Goal: Task Accomplishment & Management: Use online tool/utility

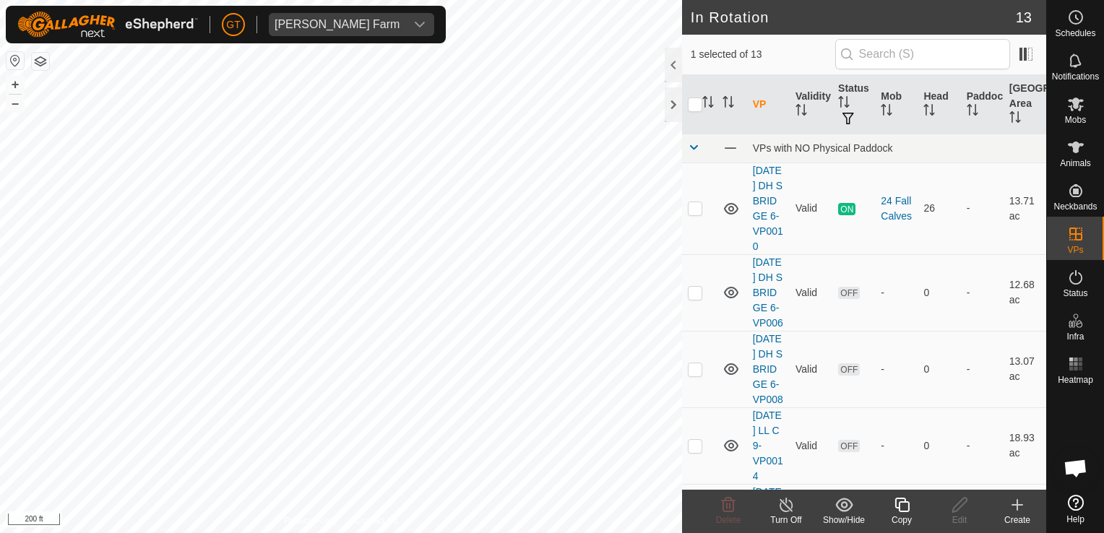
click at [912, 496] on div "Copy" at bounding box center [902, 511] width 58 height 43
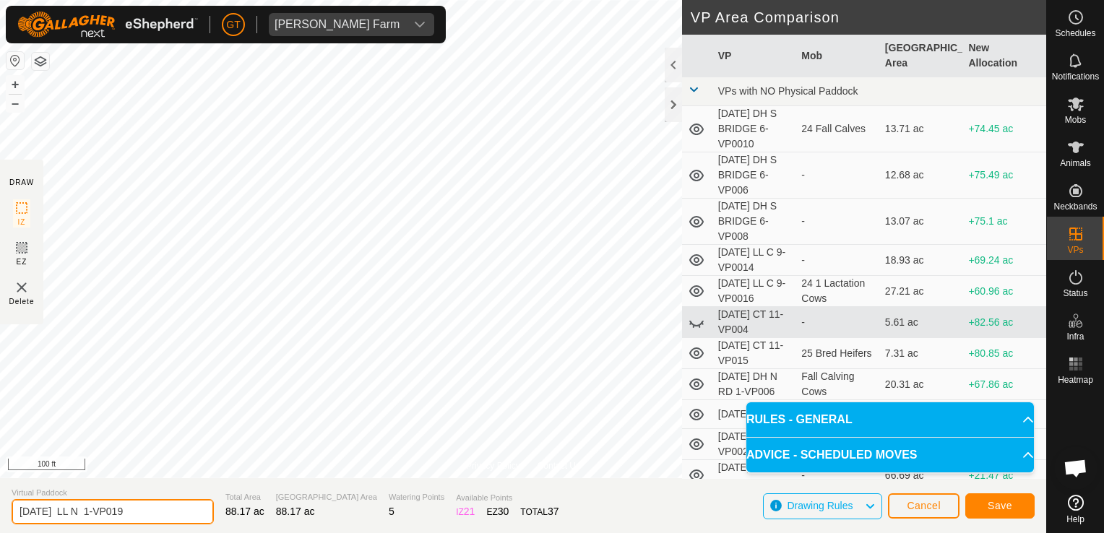
click at [156, 516] on input "[DATE] LL N 1-VP019" at bounding box center [113, 511] width 202 height 25
type input "[DATE] LL N 1-VP020"
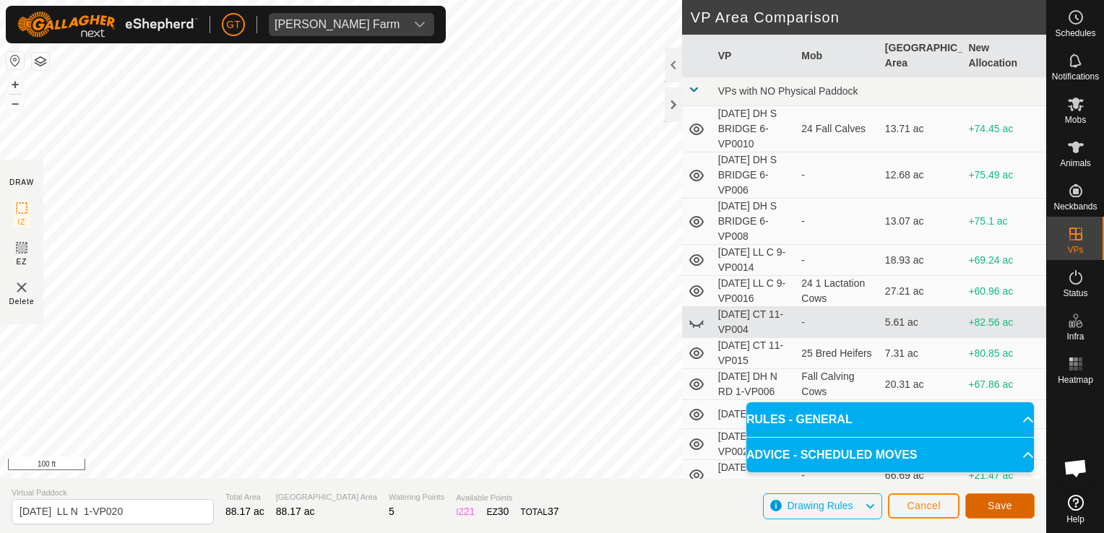
click at [999, 509] on span "Save" at bounding box center [999, 506] width 25 height 12
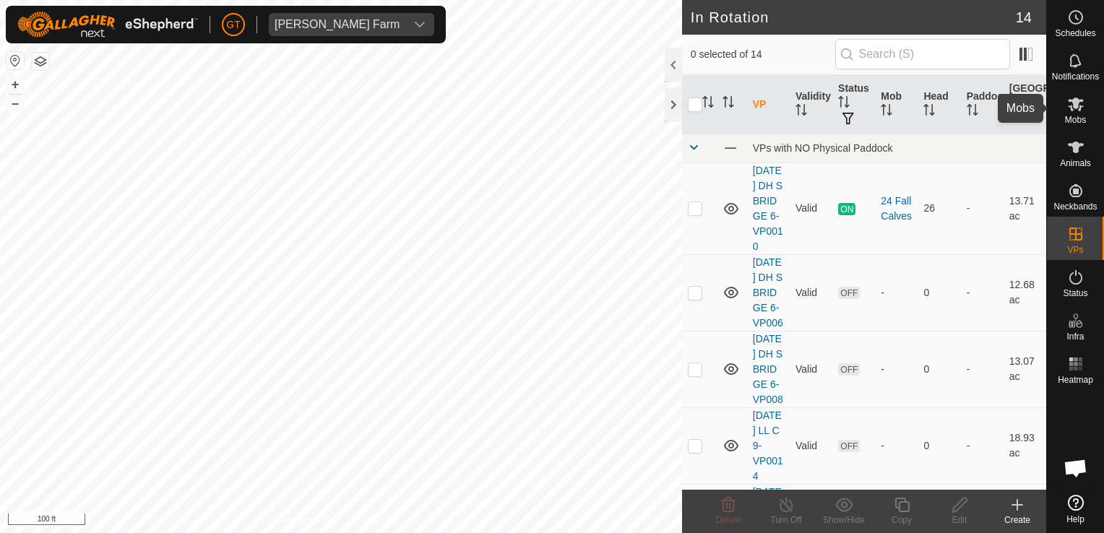
click at [1070, 100] on icon at bounding box center [1076, 105] width 16 height 14
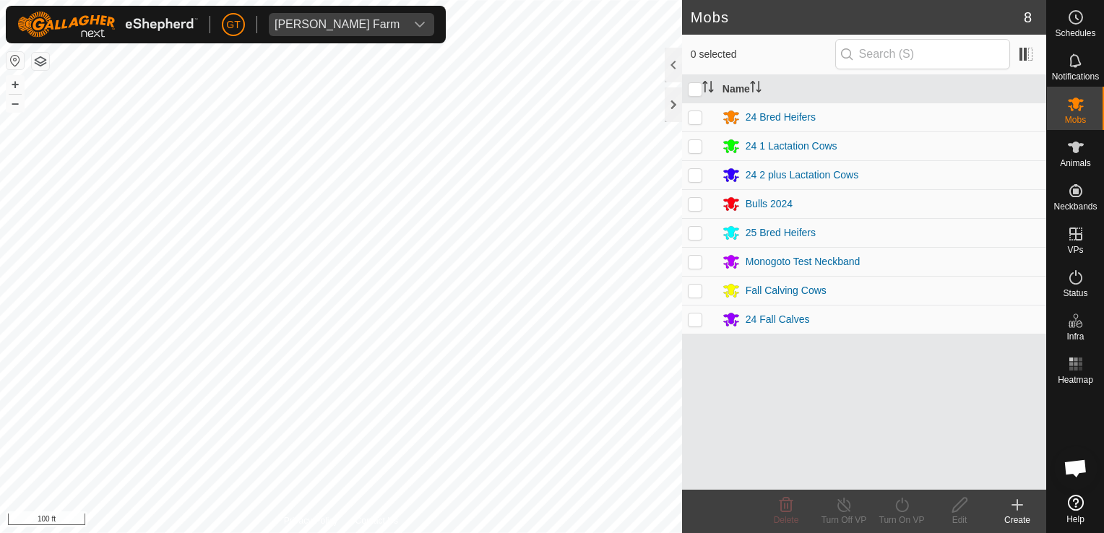
click at [689, 172] on p-checkbox at bounding box center [695, 175] width 14 height 12
checkbox input "true"
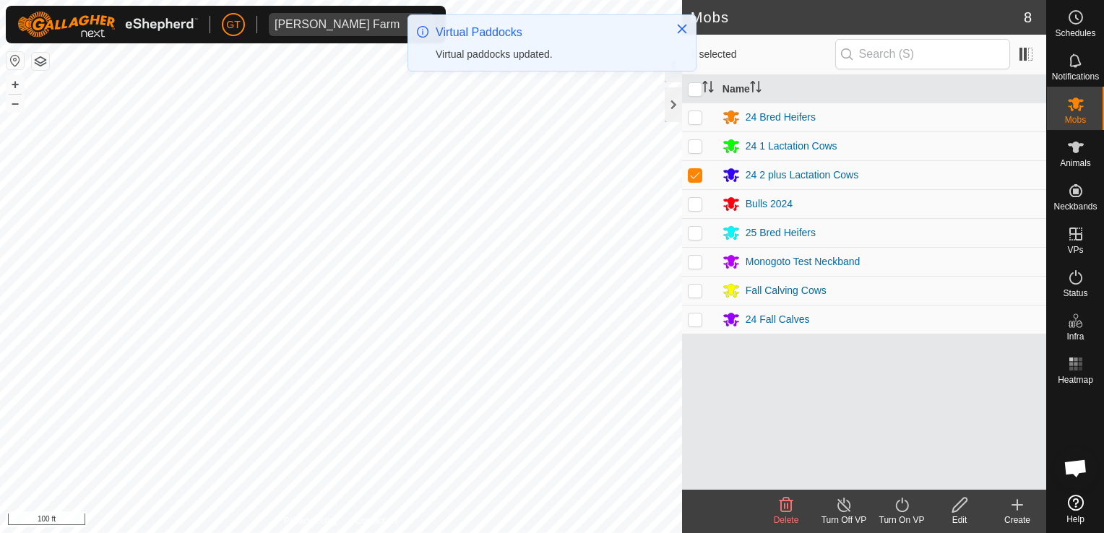
click at [896, 503] on icon at bounding box center [901, 505] width 13 height 14
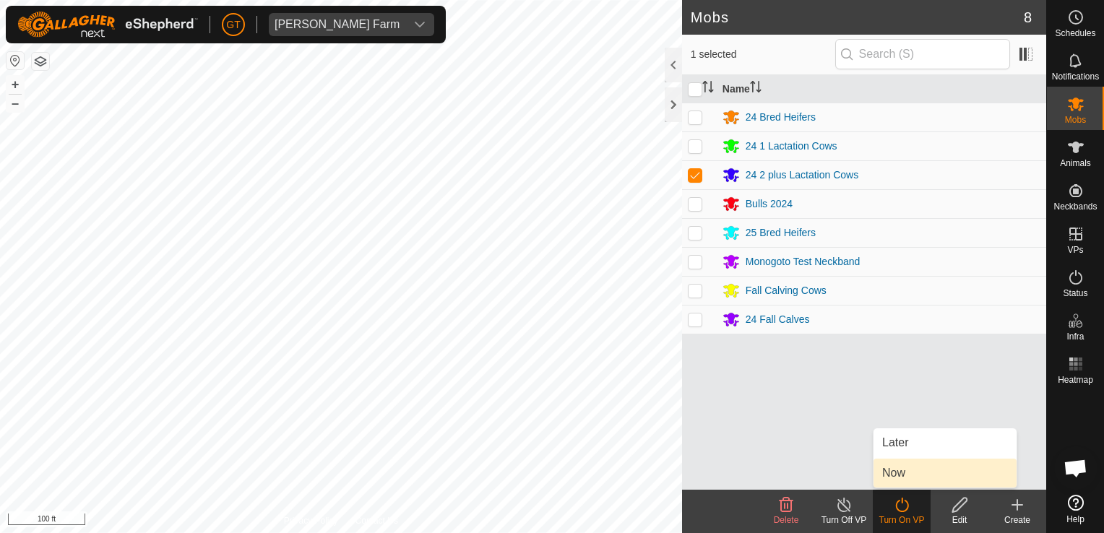
click at [907, 484] on link "Now" at bounding box center [944, 473] width 143 height 29
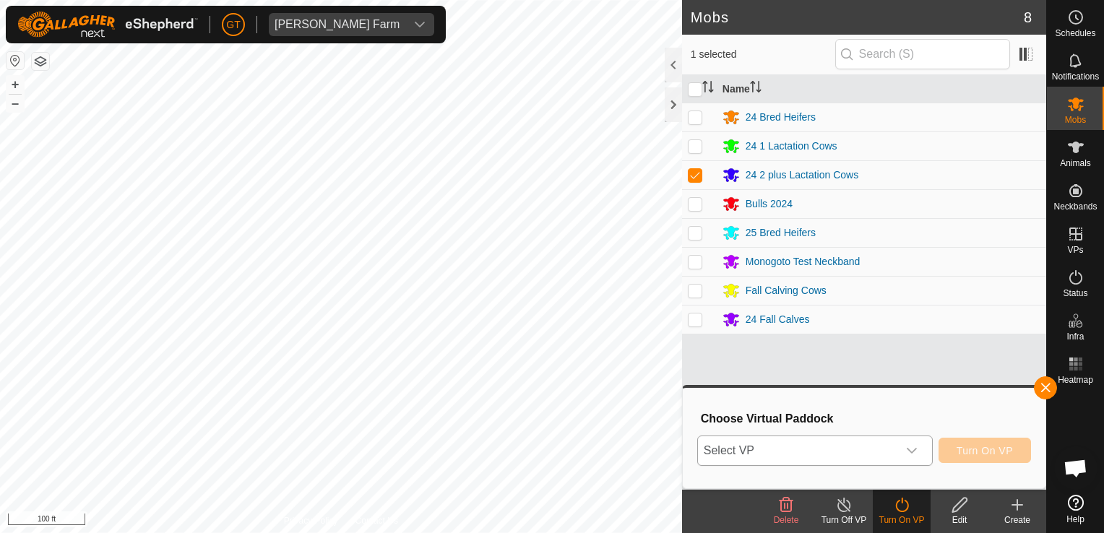
click at [915, 454] on icon "dropdown trigger" at bounding box center [912, 451] width 12 height 12
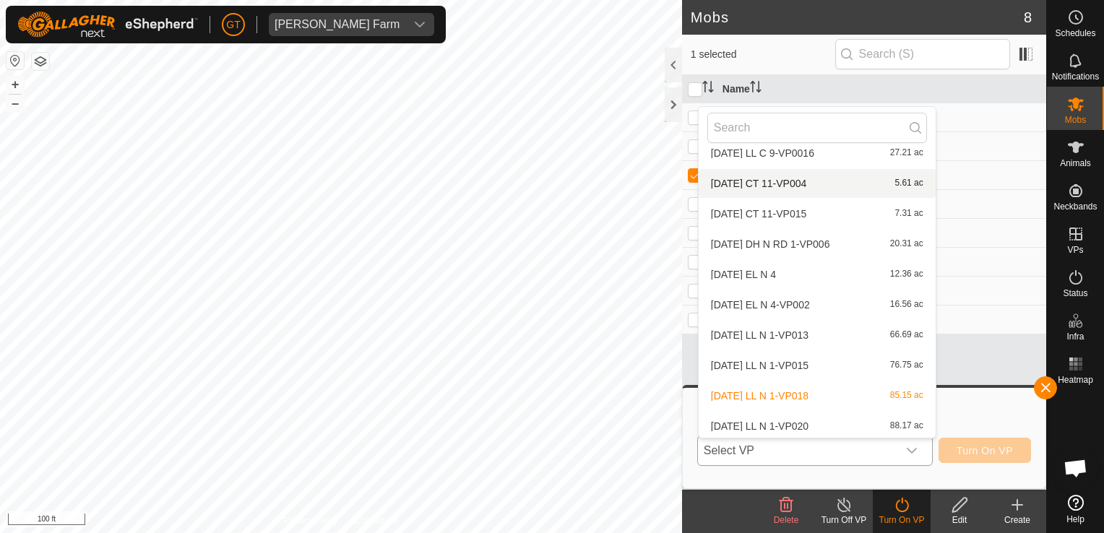
scroll to position [168, 0]
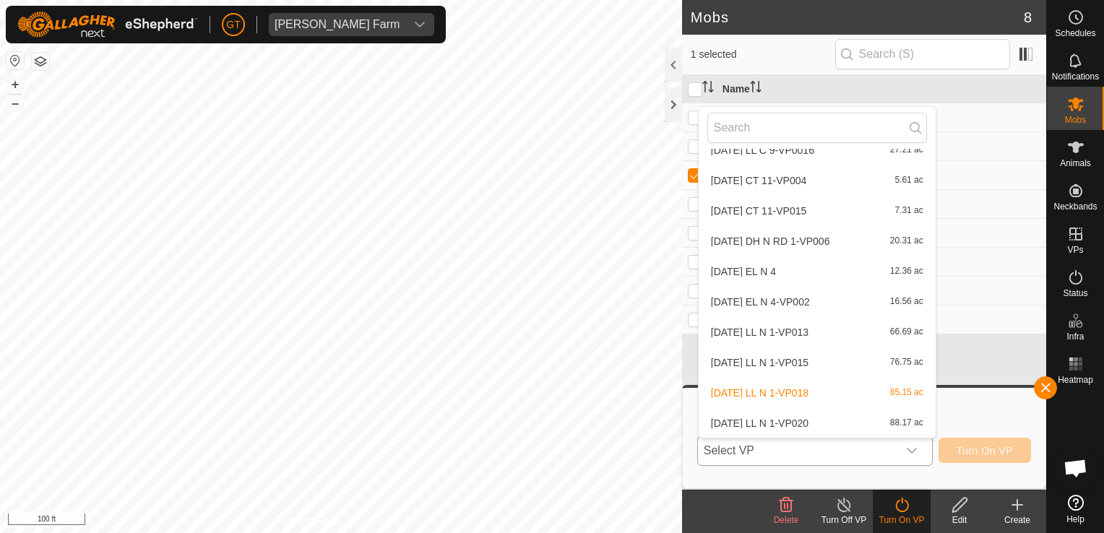
click at [844, 425] on li "[DATE] LL N 1-VP020 88.17 ac" at bounding box center [816, 423] width 237 height 29
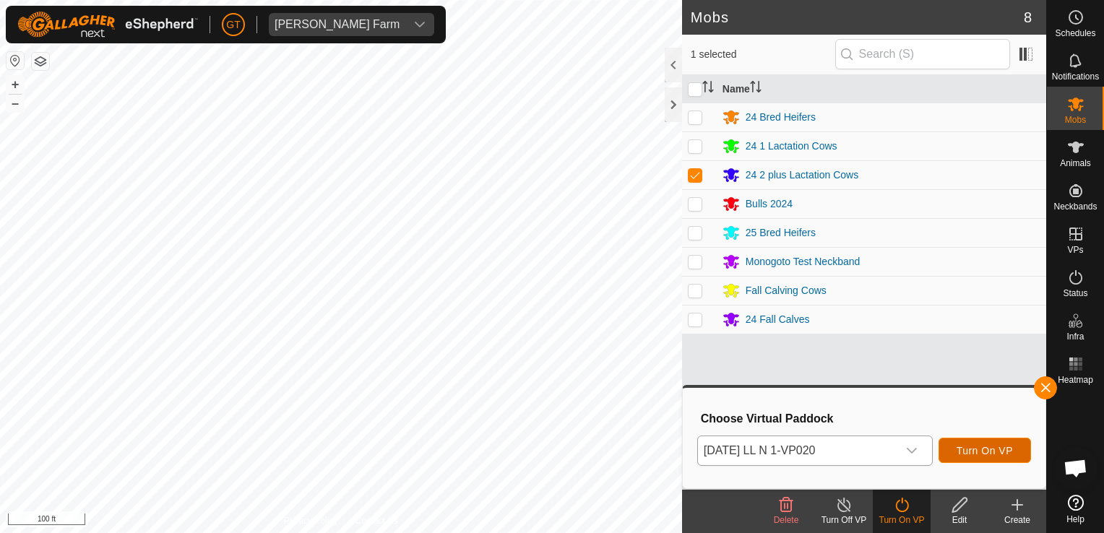
click at [1010, 452] on span "Turn On VP" at bounding box center [984, 451] width 56 height 12
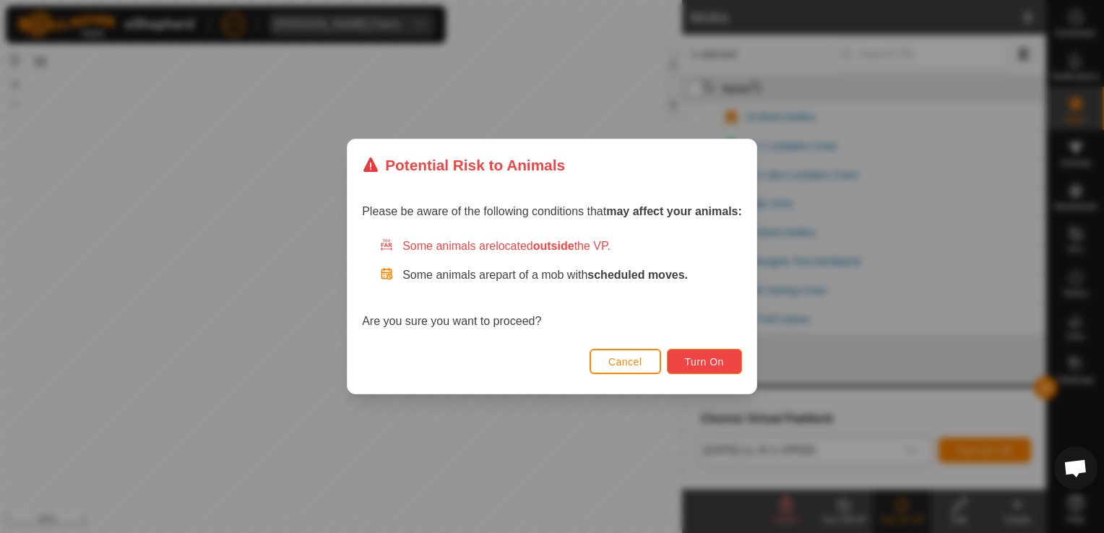
click at [699, 363] on span "Turn On" at bounding box center [704, 362] width 39 height 12
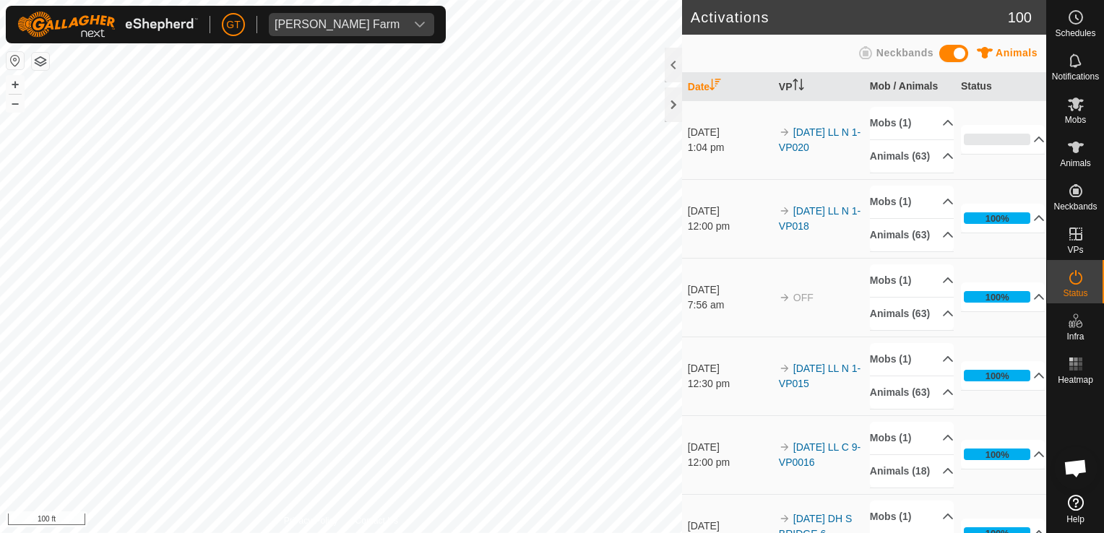
click at [532, 532] on html "[PERSON_NAME] Farm Schedules Notifications Mobs Animals Neckbands VPs Status In…" at bounding box center [552, 266] width 1104 height 533
